Goal: Check status: Check status

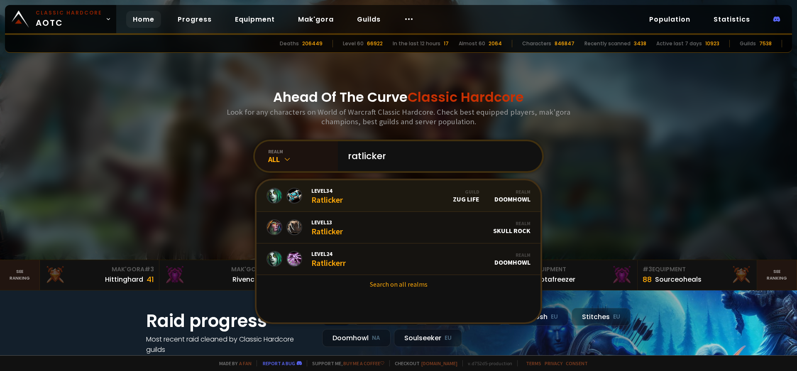
type input "ratlicker"
click at [355, 196] on link "Level 34 Ratlicker Guild Zug Life Realm Doomhowl" at bounding box center [399, 196] width 284 height 32
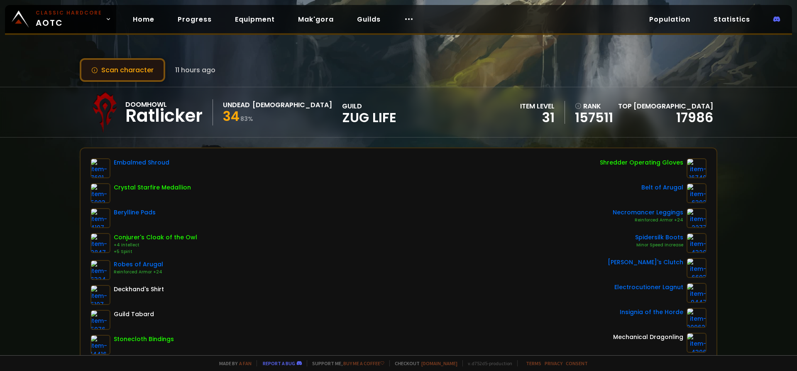
click at [139, 72] on button "Scan character" at bounding box center [123, 70] width 86 height 24
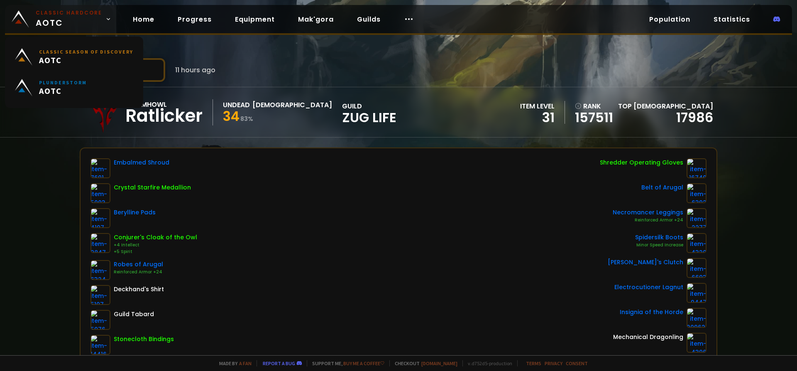
click at [49, 15] on small "Classic Hardcore" at bounding box center [69, 12] width 66 height 7
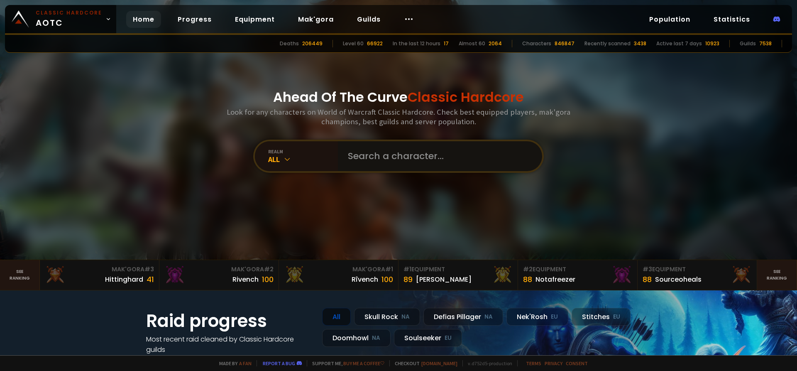
click at [383, 164] on input "text" at bounding box center [437, 156] width 189 height 30
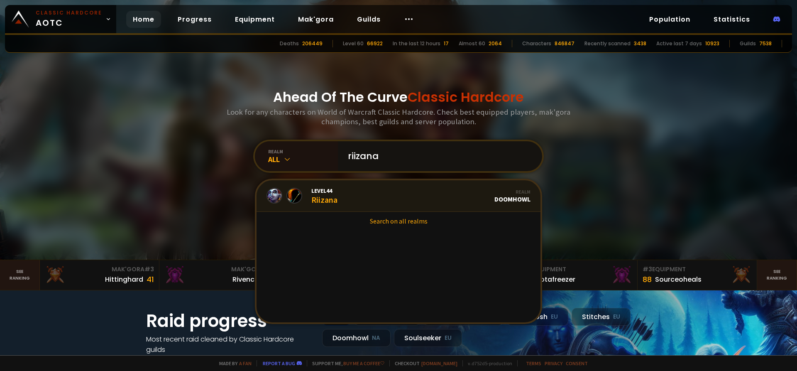
type input "riizana"
click at [366, 197] on link "Level 44 Riizana Realm Doomhowl" at bounding box center [399, 196] width 284 height 32
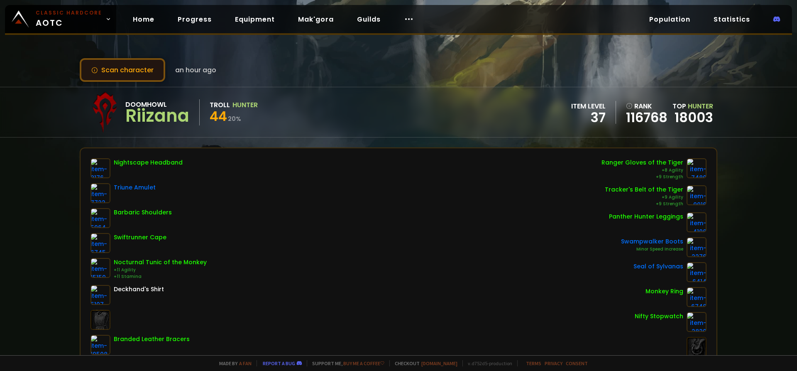
click at [133, 66] on button "Scan character" at bounding box center [123, 70] width 86 height 24
click at [106, 66] on button "Scan character" at bounding box center [123, 70] width 86 height 24
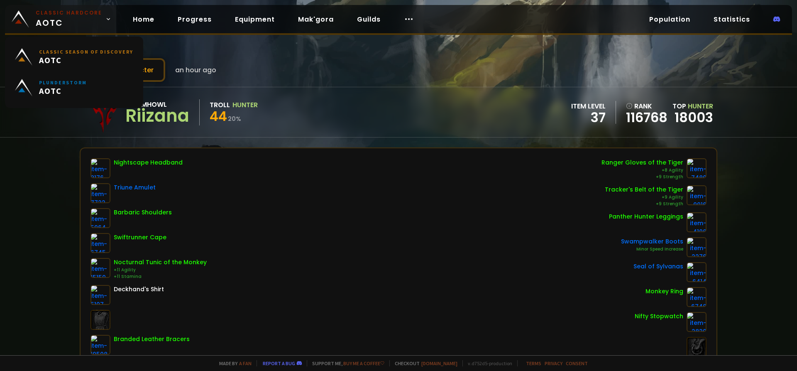
click at [64, 18] on span "Classic Hardcore AOTC" at bounding box center [69, 19] width 66 height 20
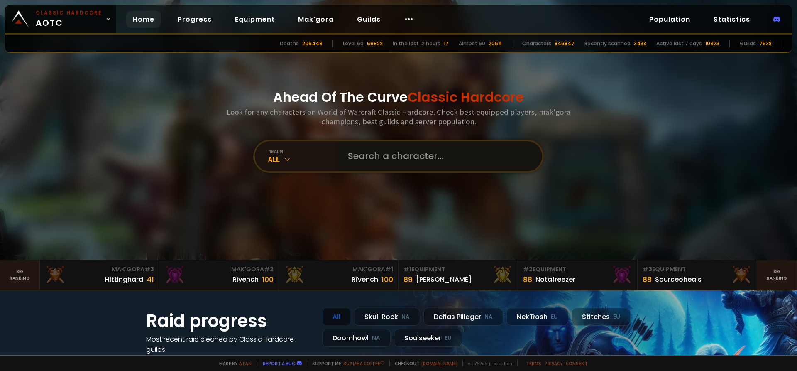
click at [381, 160] on input "text" at bounding box center [437, 156] width 189 height 30
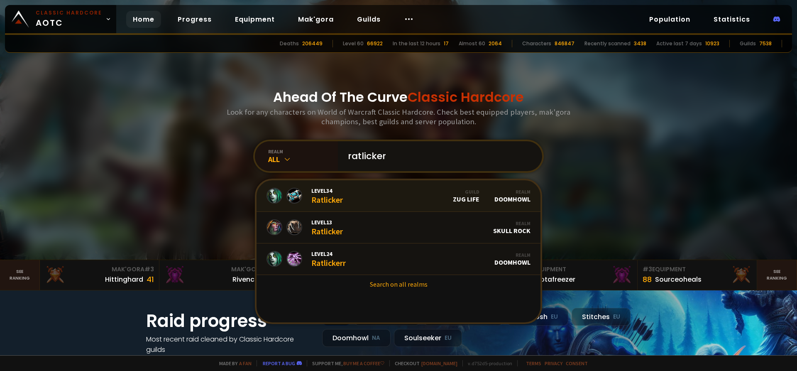
type input "ratlicker"
click at [352, 198] on link "Level 34 Ratlicker Guild Zug Life Realm Doomhowl" at bounding box center [399, 196] width 284 height 32
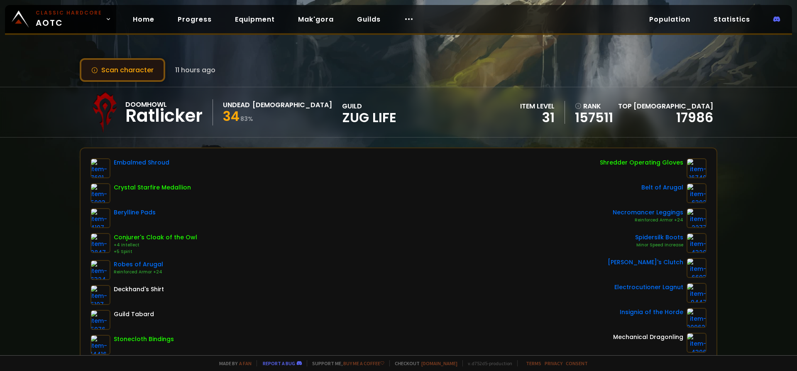
click at [151, 71] on button "Scan character" at bounding box center [123, 70] width 86 height 24
